Goal: Information Seeking & Learning: Learn about a topic

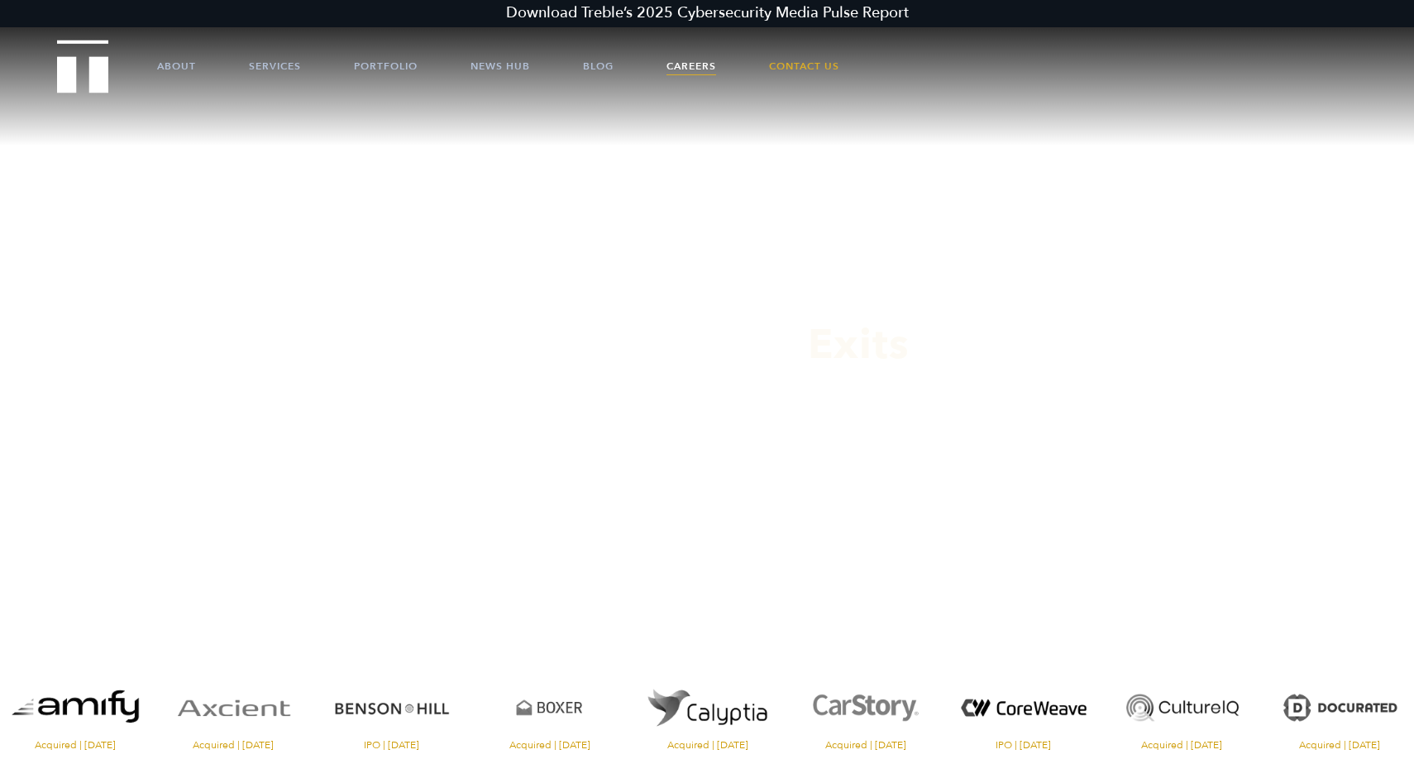
click at [695, 61] on link "Careers" at bounding box center [692, 66] width 50 height 50
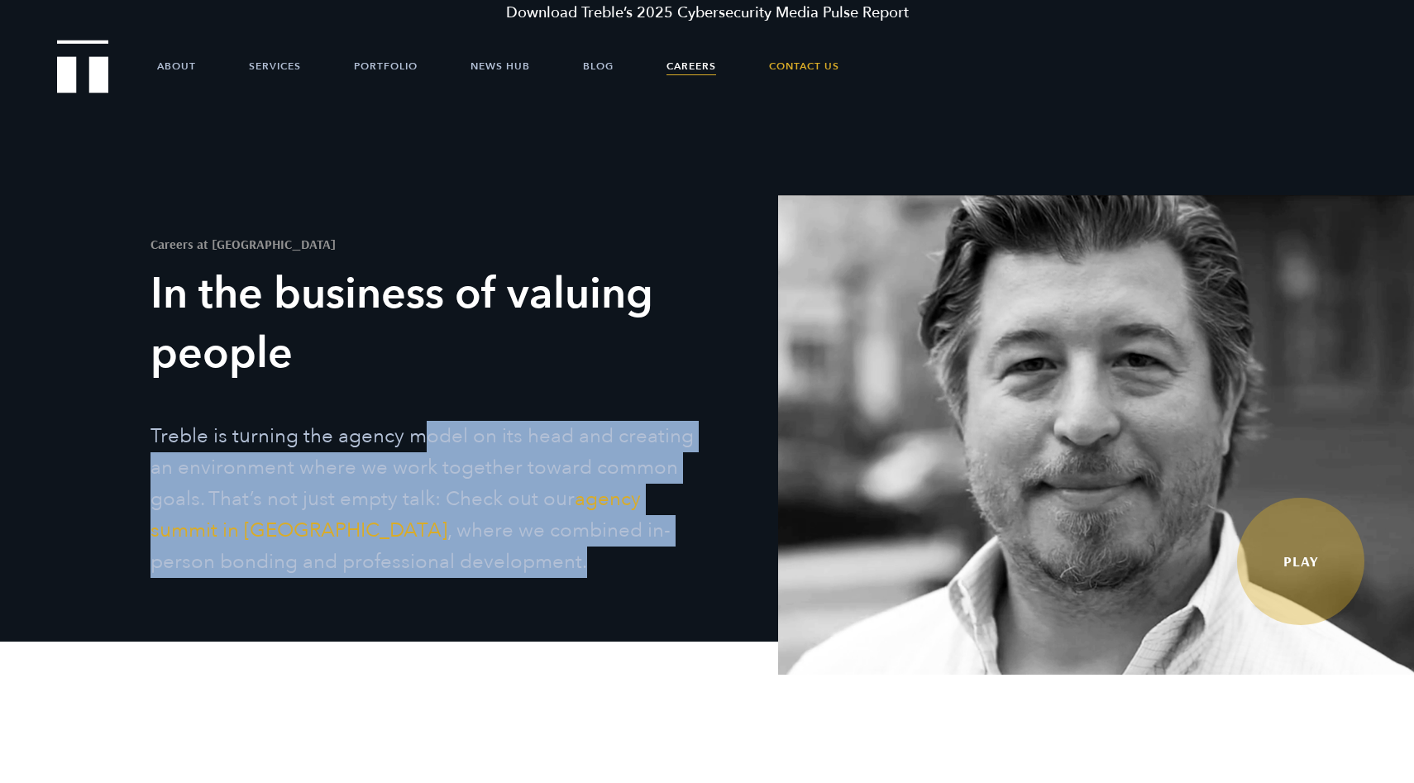
drag, startPoint x: 418, startPoint y: 429, endPoint x: 486, endPoint y: 578, distance: 163.9
click at [486, 578] on div "Careers at Treble In the business of valuing people Treble is turning the agenc…" at bounding box center [457, 397] width 638 height 437
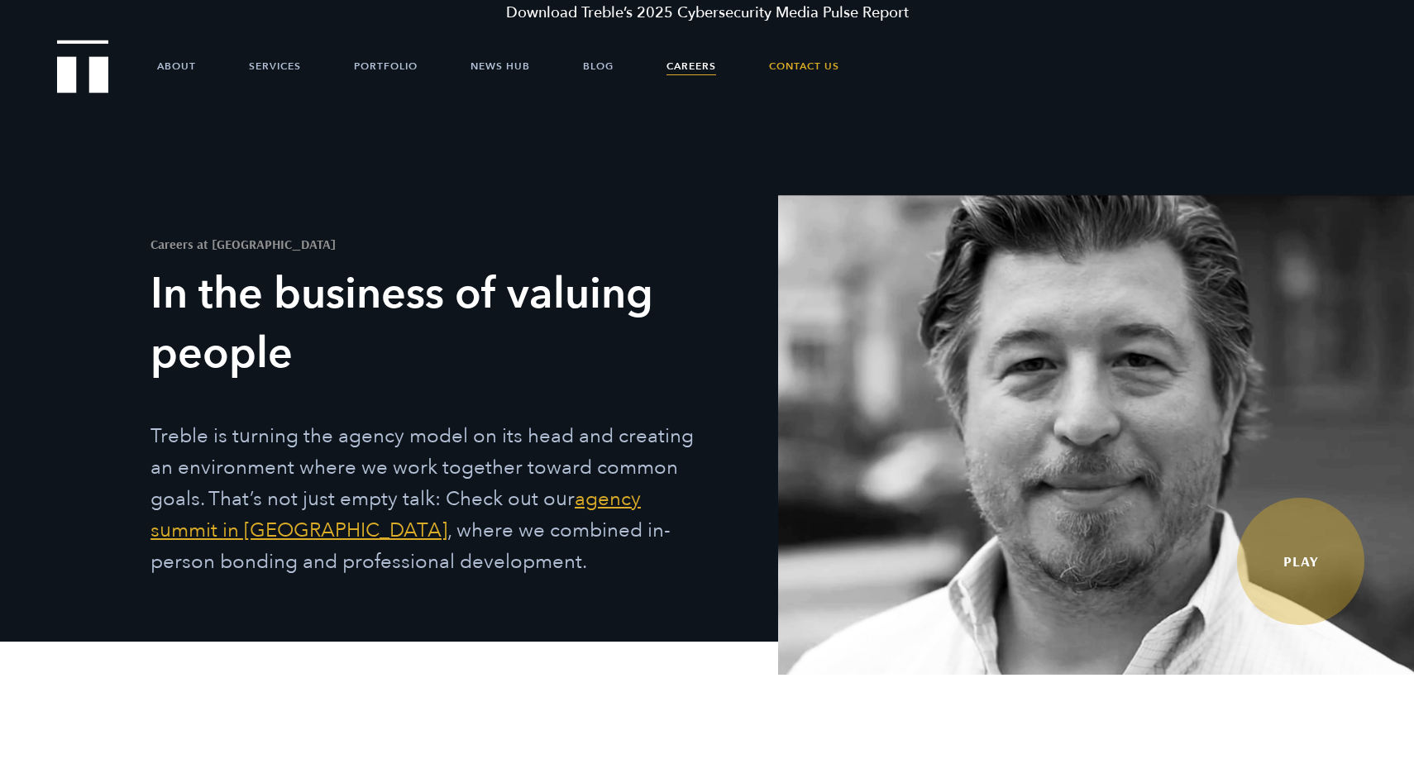
click at [289, 520] on link "agency summit in San Diego" at bounding box center [396, 514] width 490 height 59
